Goal: Check status: Check status

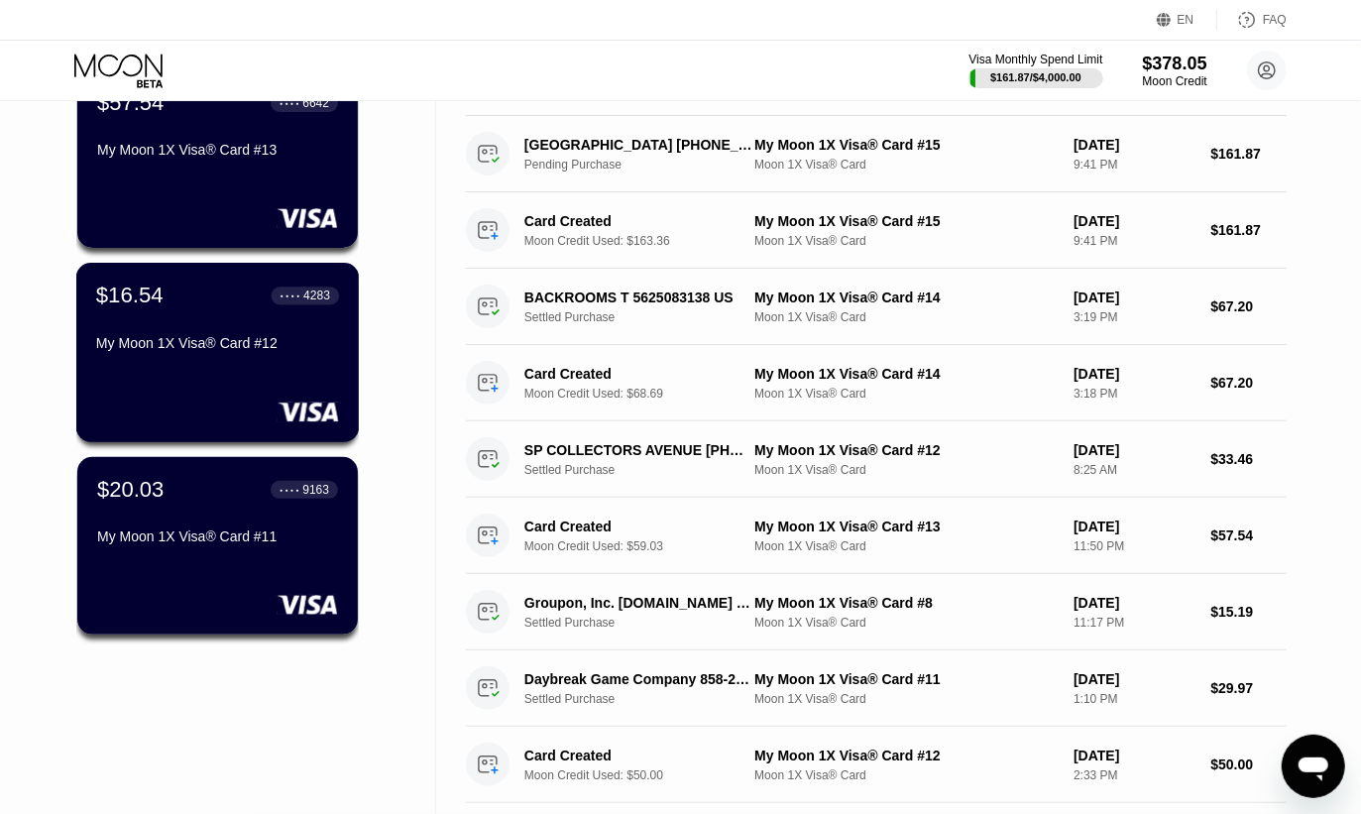
scroll to position [208, 0]
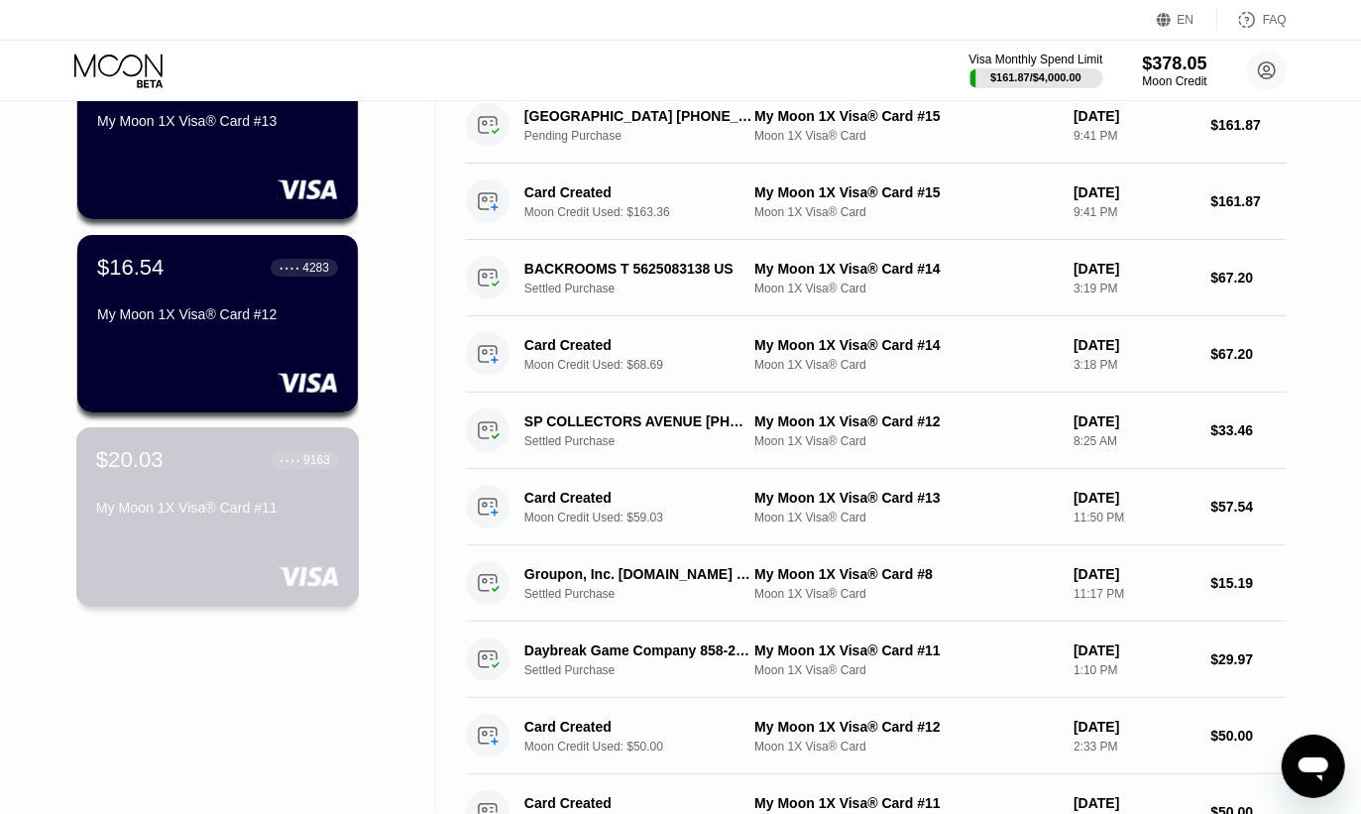
click at [251, 523] on div "My Moon 1X Visa® Card #11" at bounding box center [217, 512] width 243 height 24
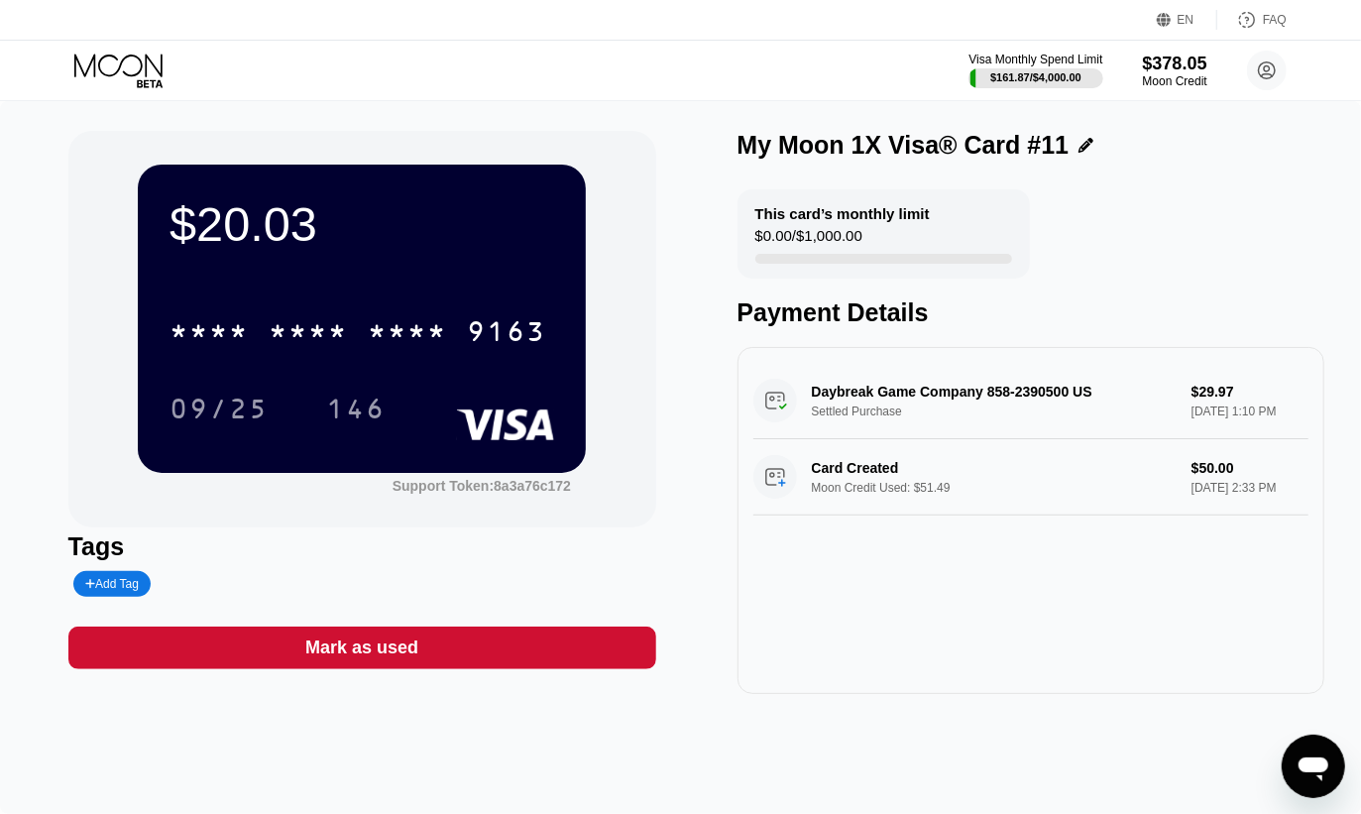
click at [147, 77] on icon at bounding box center [120, 71] width 92 height 35
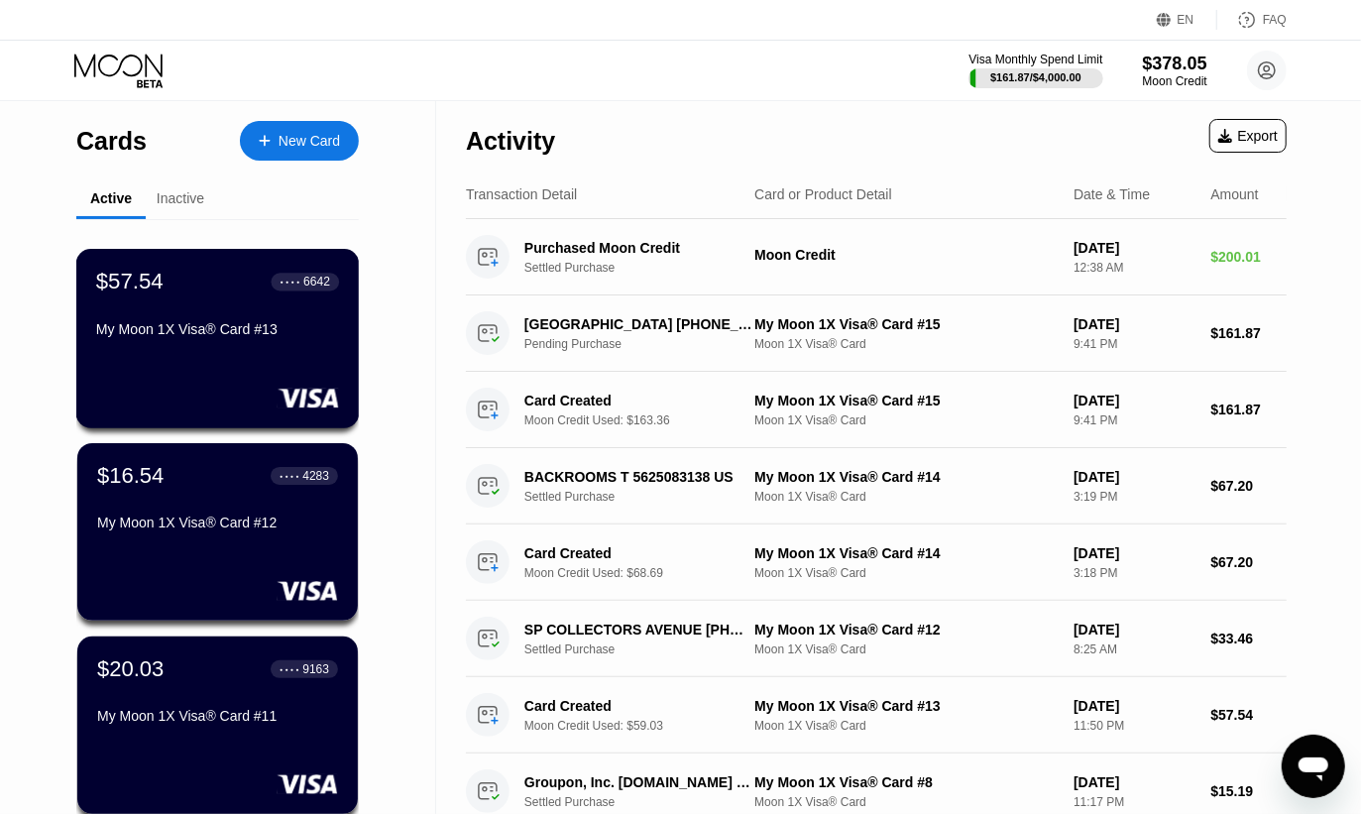
click at [208, 345] on div "My Moon 1X Visa® Card #13" at bounding box center [217, 333] width 243 height 24
